Goal: Browse casually: Explore the website without a specific task or goal

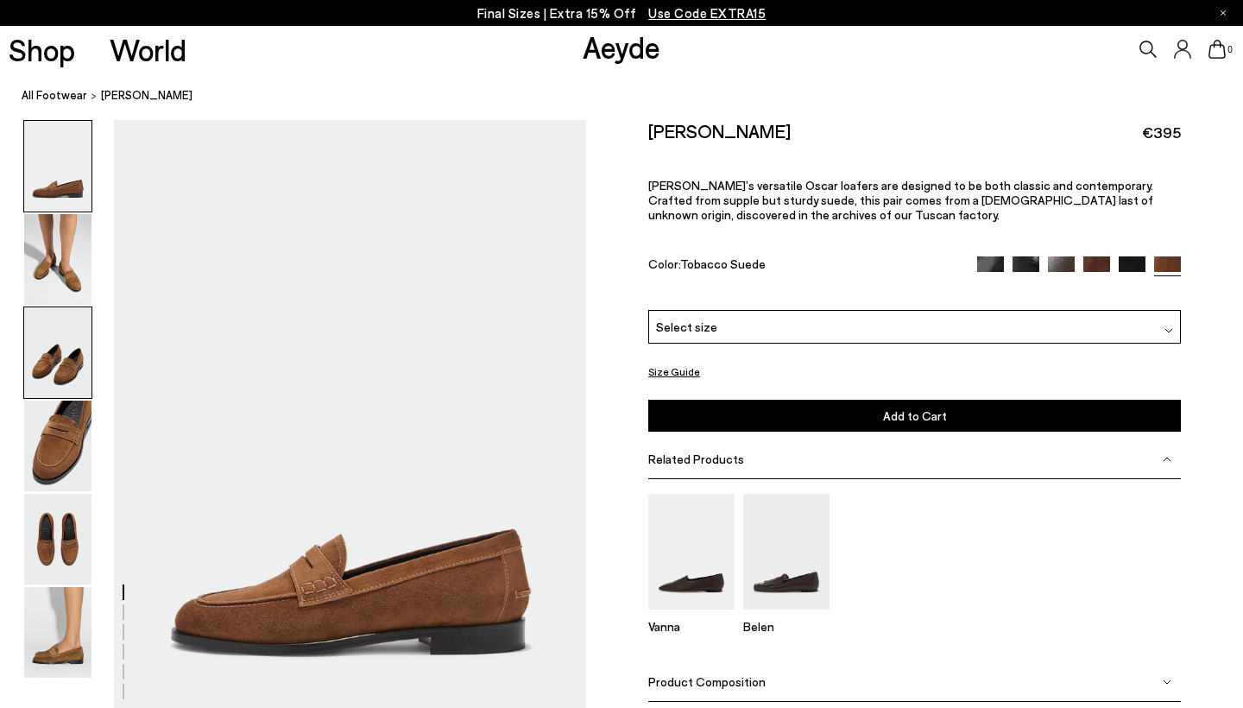
drag, startPoint x: 46, startPoint y: 352, endPoint x: 59, endPoint y: 315, distance: 39.3
click at [46, 352] on img at bounding box center [57, 352] width 67 height 91
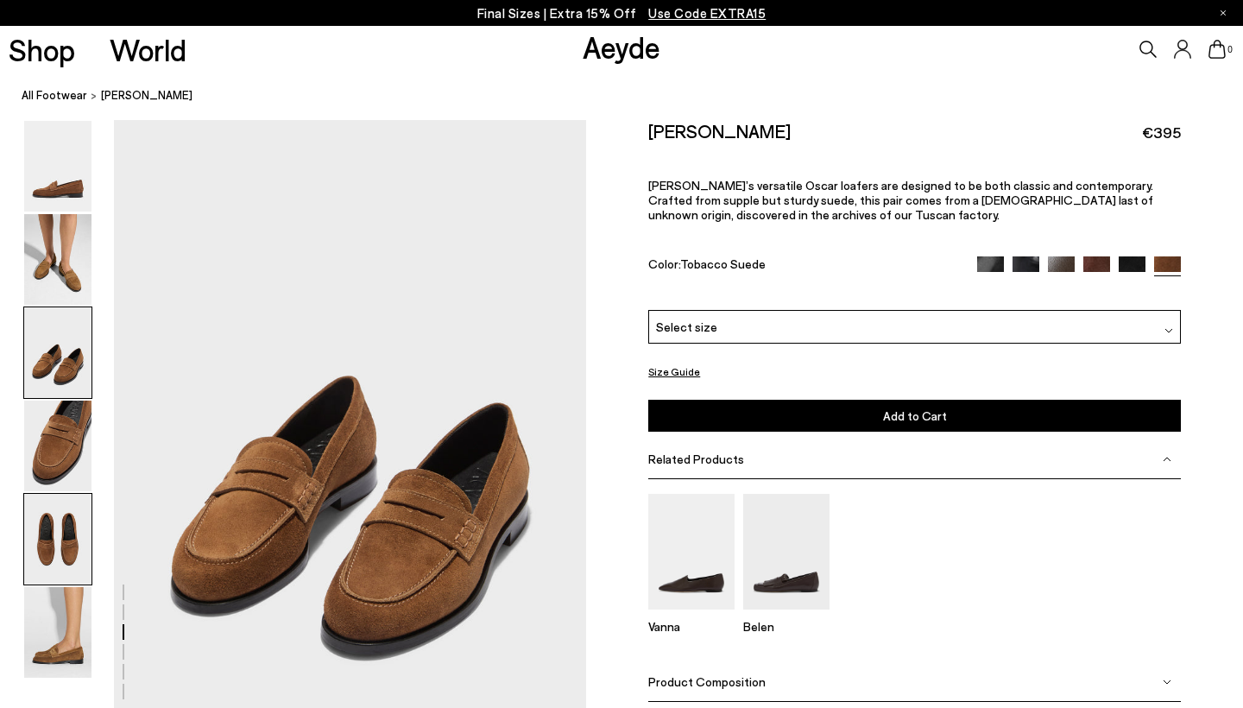
click at [86, 514] on img at bounding box center [57, 539] width 67 height 91
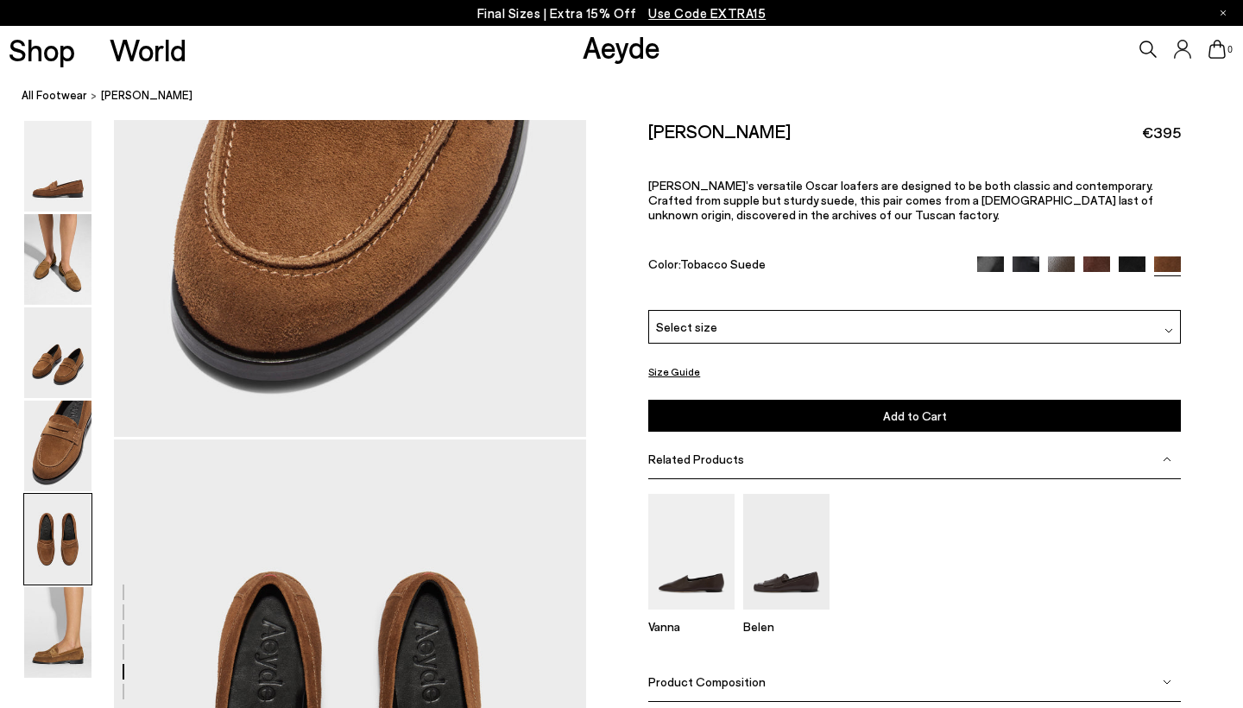
scroll to position [2530, 0]
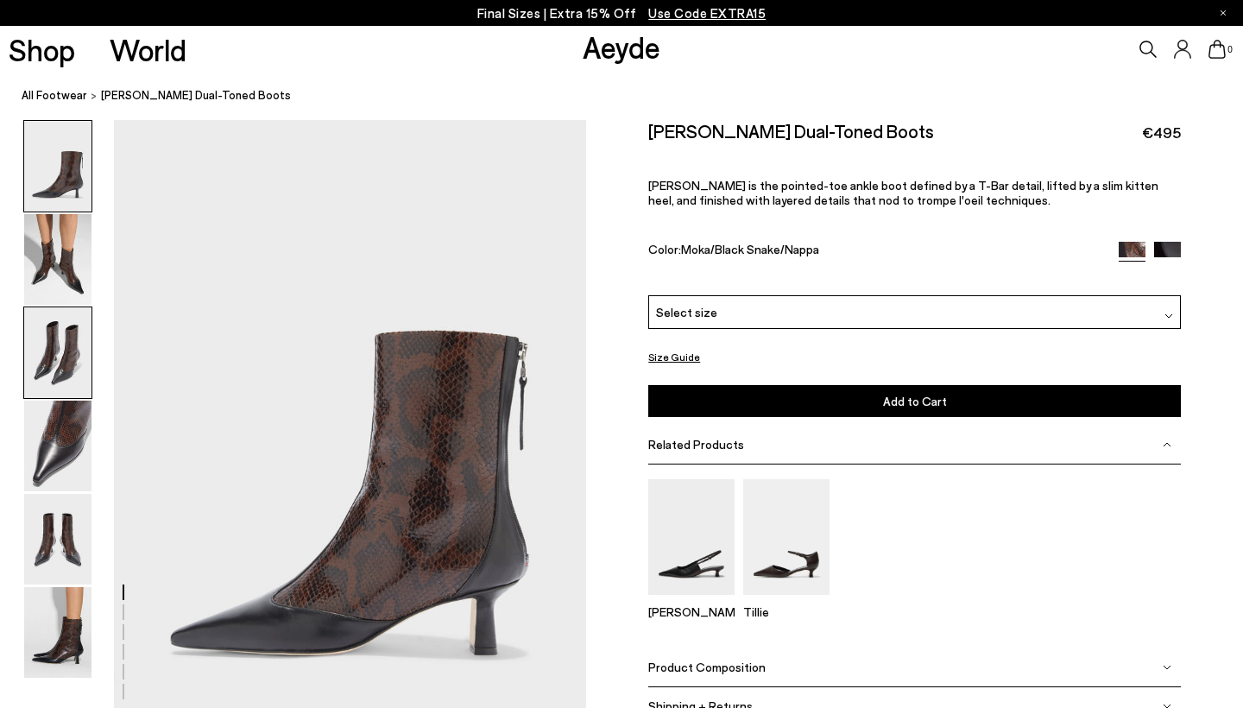
click at [35, 349] on img at bounding box center [57, 352] width 67 height 91
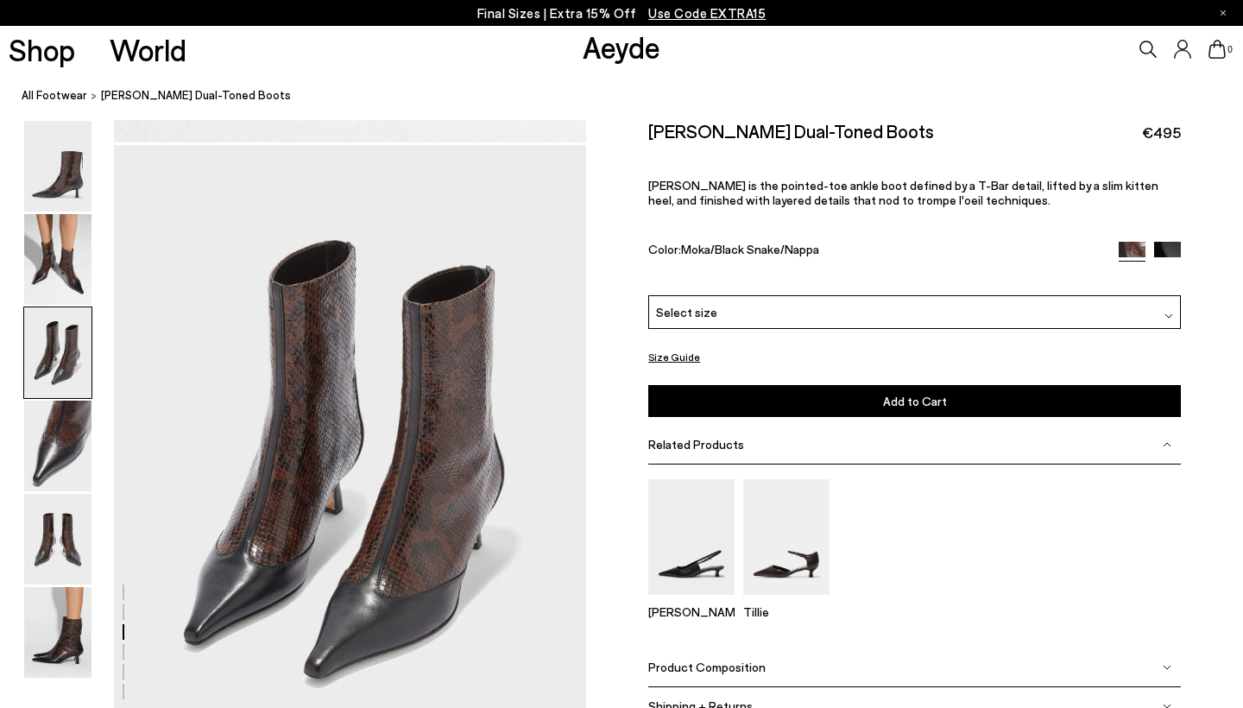
scroll to position [1265, 0]
